Goal: Information Seeking & Learning: Learn about a topic

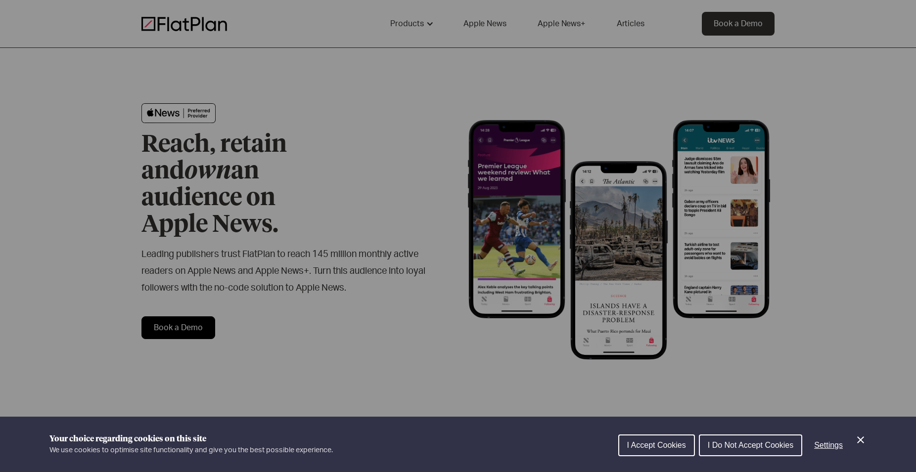
click at [647, 444] on span "I Accept Cookies" at bounding box center [656, 445] width 59 height 8
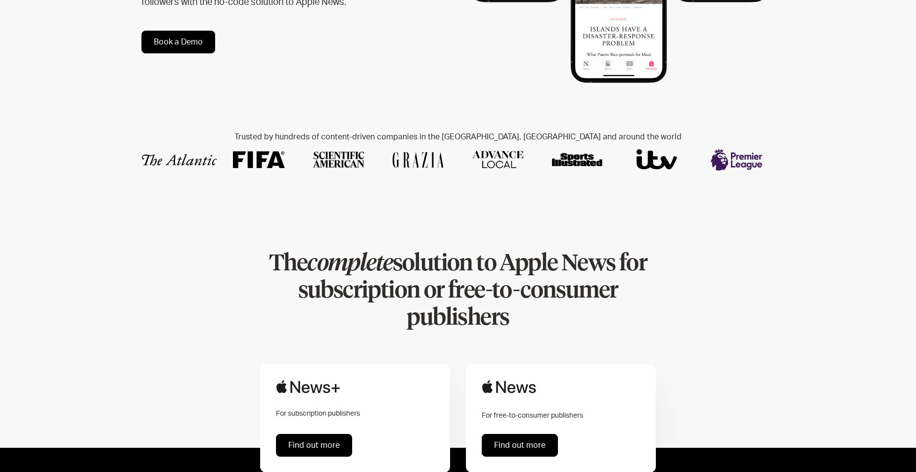
scroll to position [303, 0]
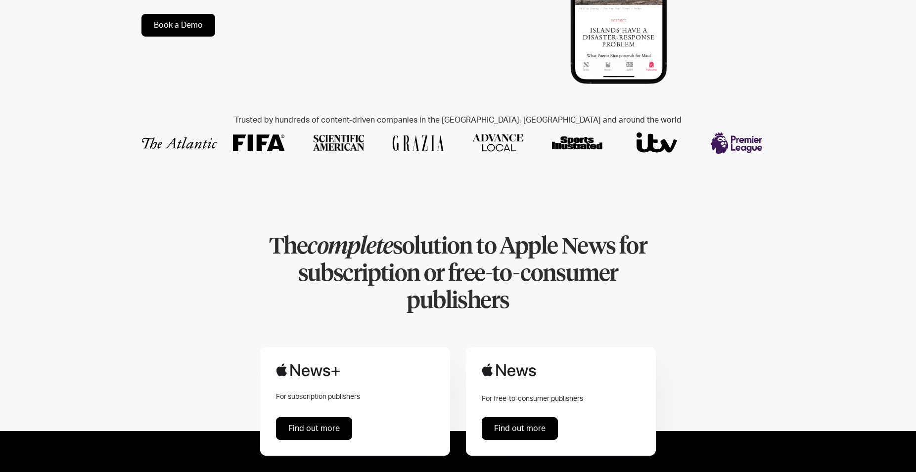
click at [334, 417] on link "Find out more" at bounding box center [314, 428] width 76 height 23
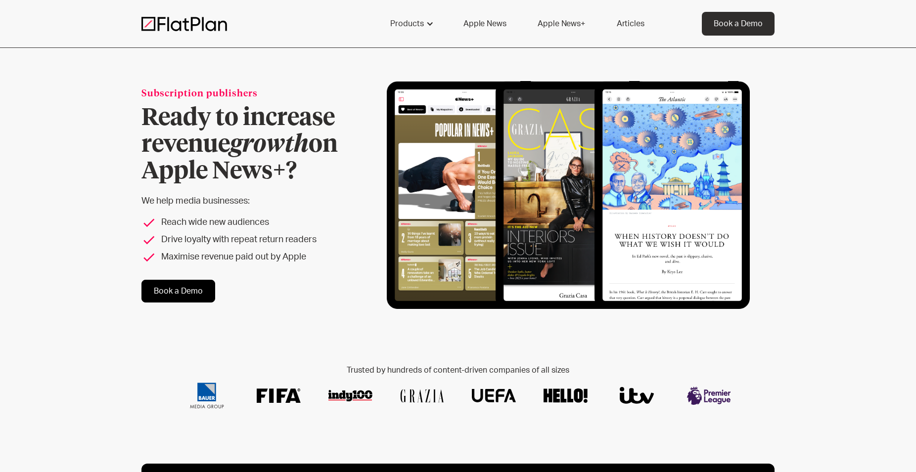
click at [623, 23] on link "Articles" at bounding box center [630, 24] width 51 height 24
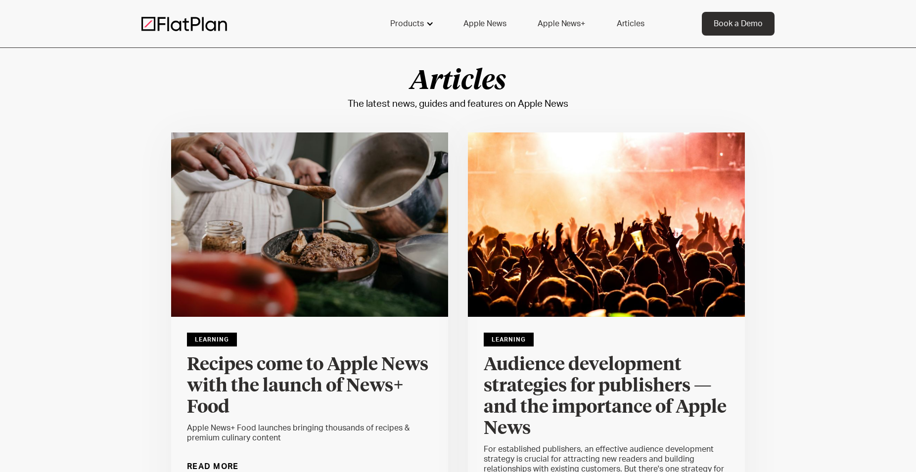
click at [415, 29] on div "Products" at bounding box center [407, 24] width 34 height 12
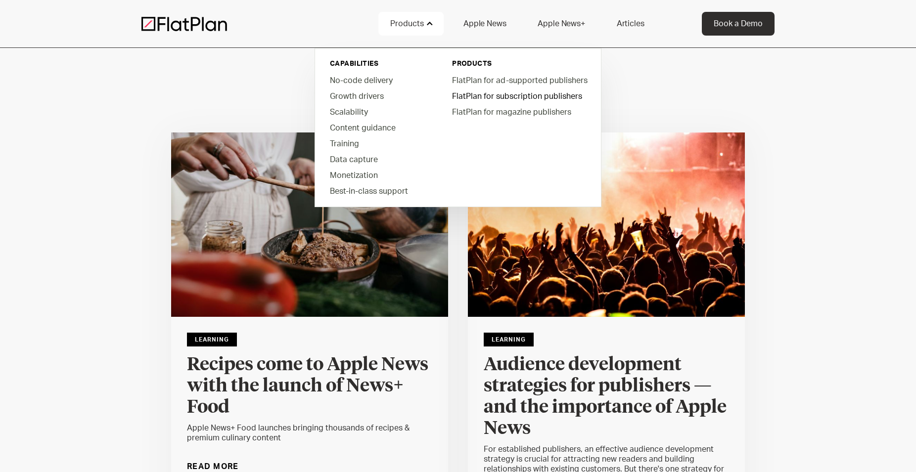
click at [505, 93] on link "FlatPlan for subscription publishers" at bounding box center [519, 96] width 150 height 16
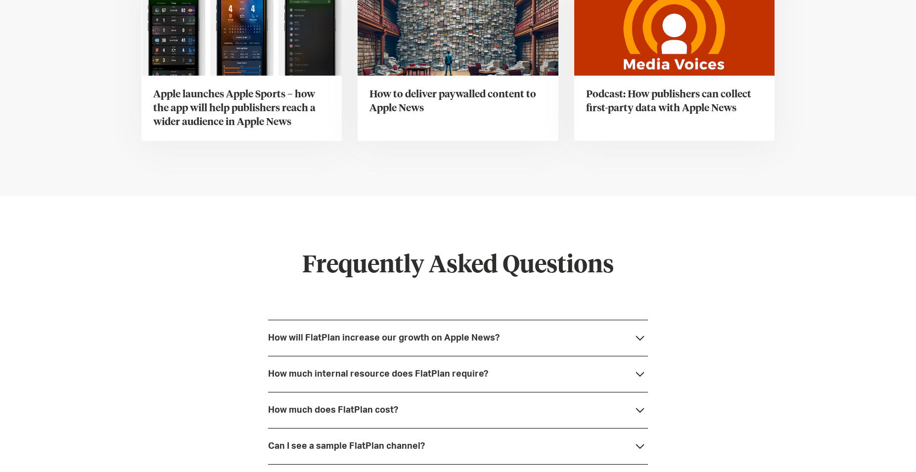
scroll to position [3683, 0]
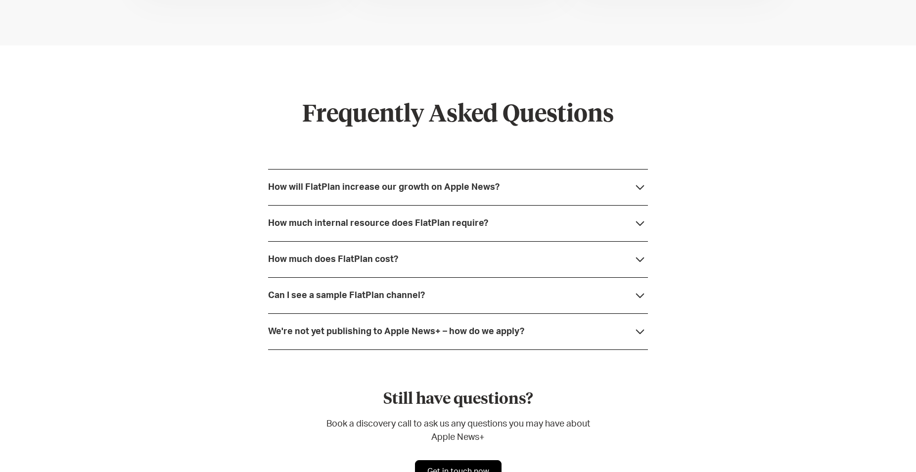
click at [466, 254] on div "How much does FlatPlan cost?" at bounding box center [458, 259] width 380 height 36
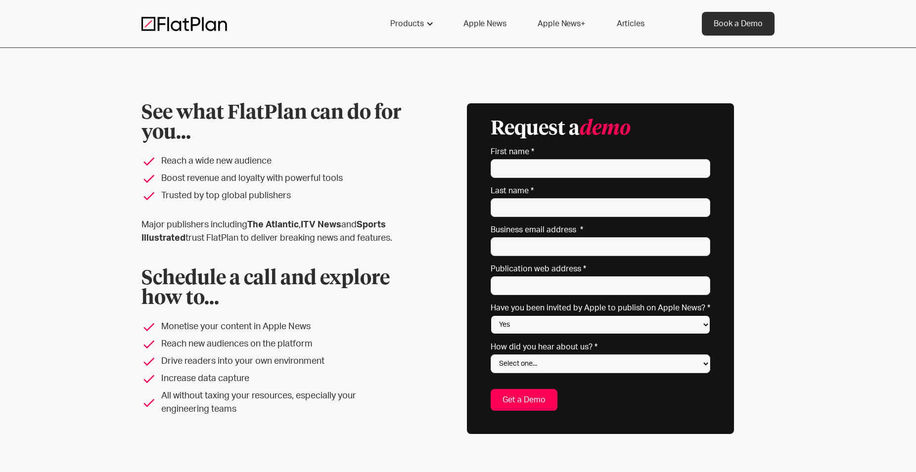
click at [491, 316] on select "Yes No Not sure" at bounding box center [601, 325] width 220 height 19
click at [696, 323] on select "Yes No Not sure" at bounding box center [601, 325] width 220 height 19
